Goal: Task Accomplishment & Management: Use online tool/utility

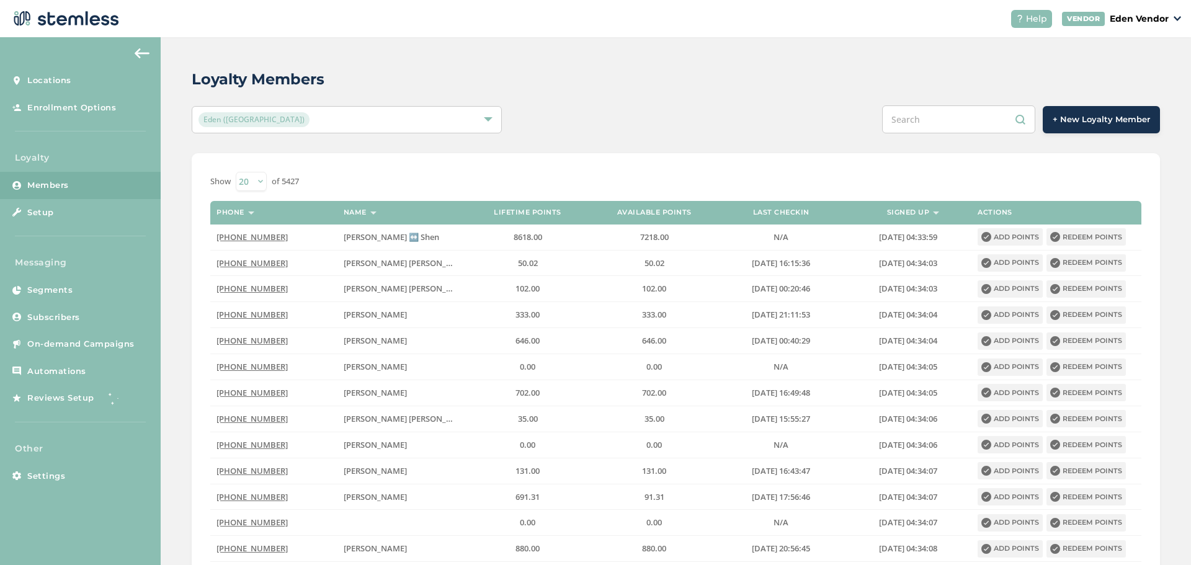
click at [959, 127] on input "text" at bounding box center [958, 119] width 153 height 28
paste input "[PERSON_NAME]"
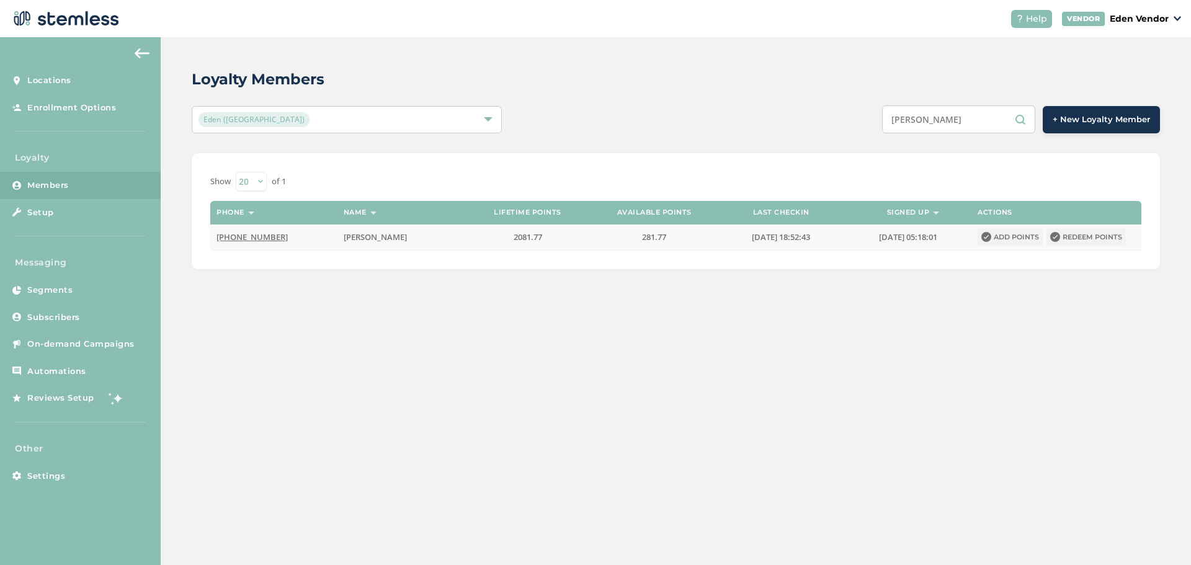
type input "[PERSON_NAME]"
click at [1074, 235] on button "Redeem points" at bounding box center [1086, 236] width 79 height 17
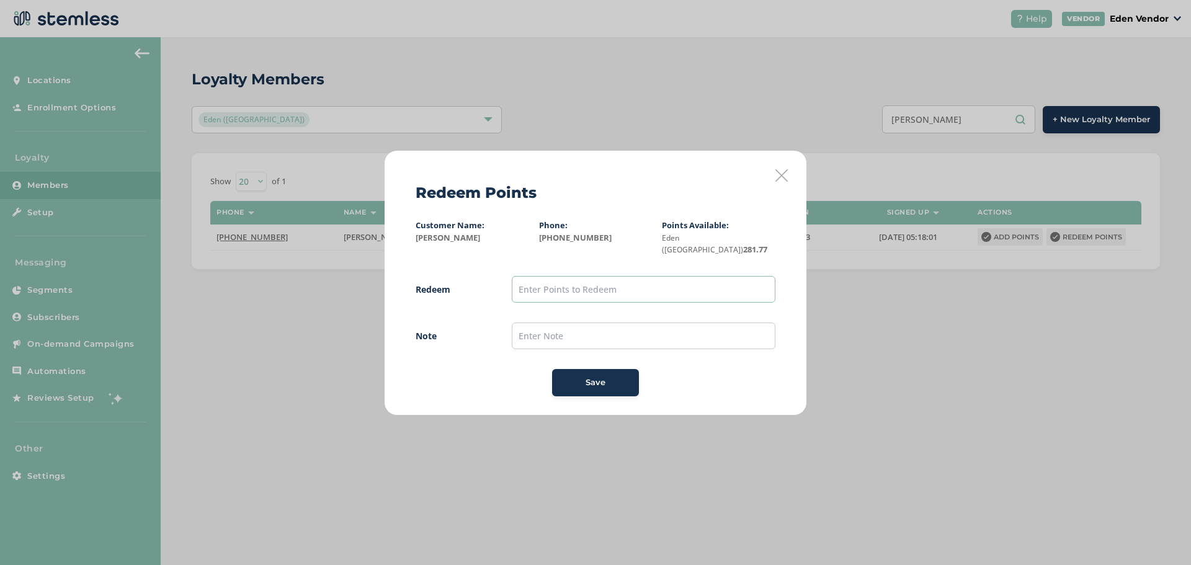
click at [696, 292] on input "text" at bounding box center [644, 289] width 264 height 27
type input "200"
click at [609, 377] on div "Save" at bounding box center [595, 383] width 67 height 12
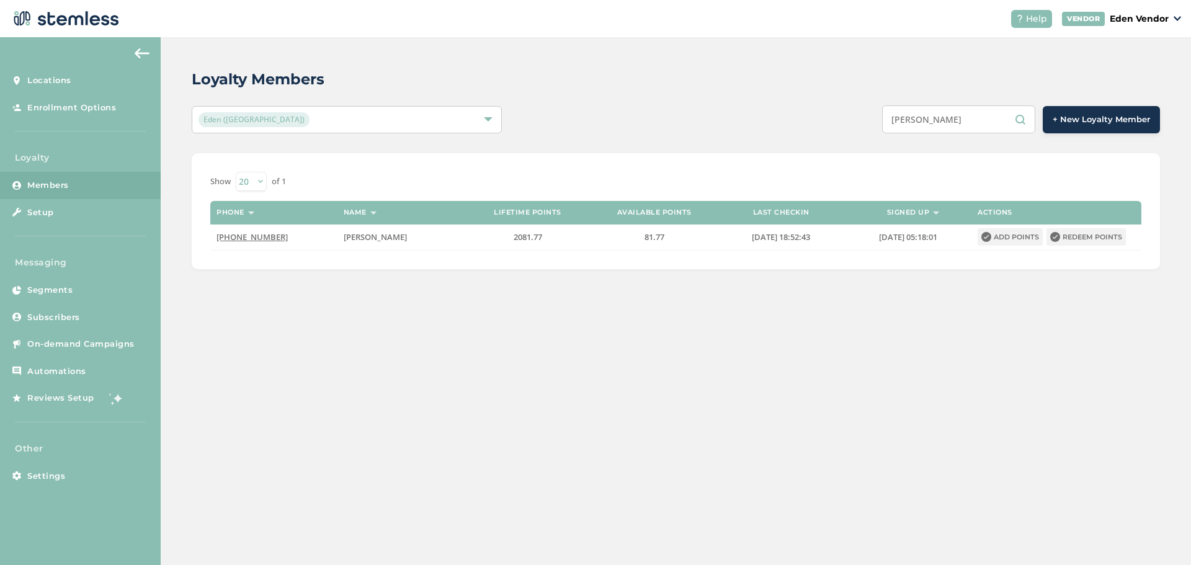
drag, startPoint x: 999, startPoint y: 122, endPoint x: 718, endPoint y: 124, distance: 281.1
click at [718, 124] on div "[PERSON_NAME] + New Loyalty Member" at bounding box center [878, 119] width 565 height 28
paste input "[PERSON_NAME]"
type input "[PERSON_NAME]"
click at [1058, 233] on icon at bounding box center [1056, 237] width 10 height 10
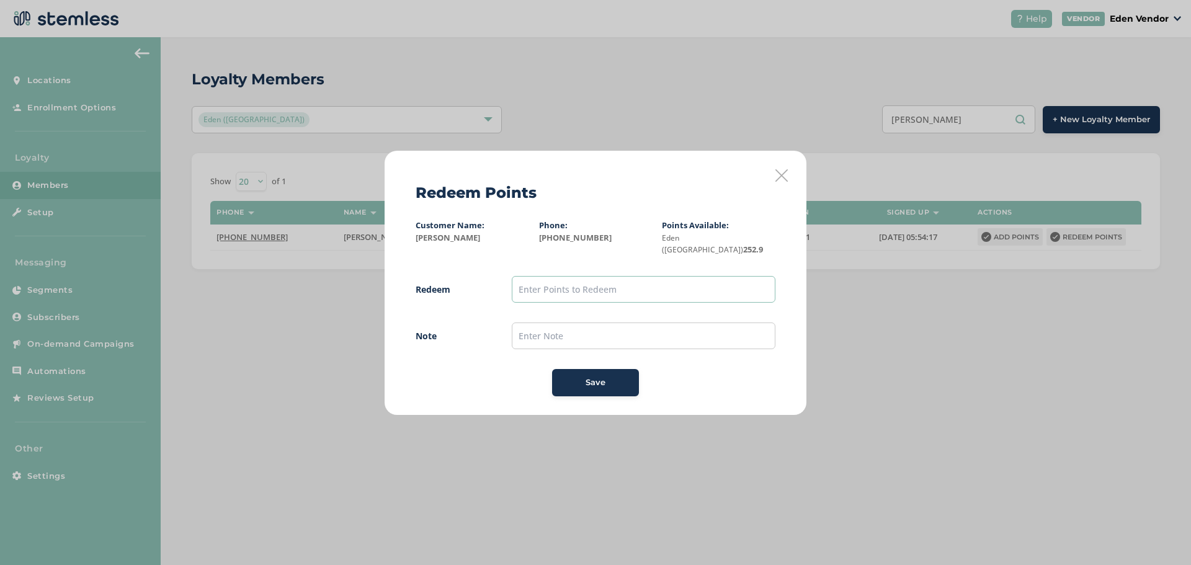
click at [691, 281] on input "text" at bounding box center [644, 289] width 264 height 27
type input "100"
click at [567, 382] on div "Save" at bounding box center [595, 383] width 67 height 12
